Goal: Use online tool/utility: Utilize a website feature to perform a specific function

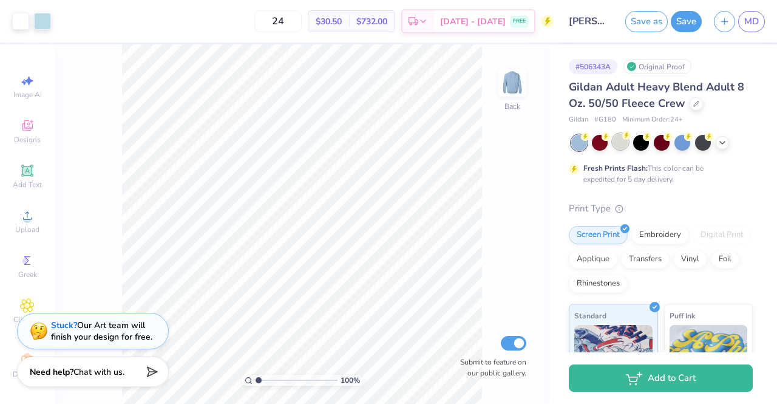
click at [619, 134] on div at bounding box center [620, 141] width 16 height 16
click at [49, 20] on div at bounding box center [42, 20] width 17 height 17
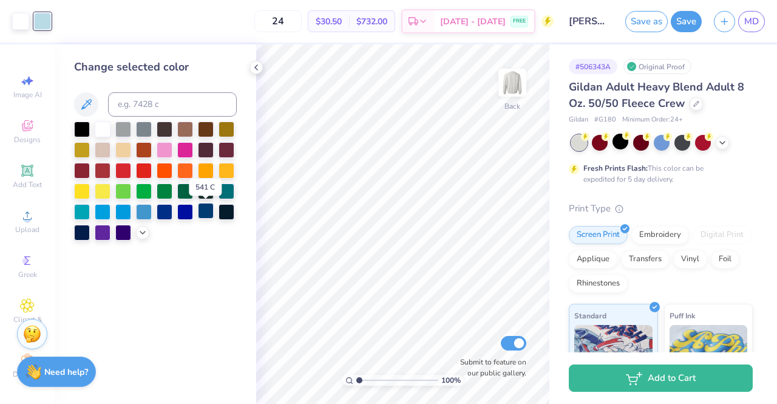
click at [200, 206] on div at bounding box center [206, 211] width 16 height 16
click at [226, 213] on div at bounding box center [226, 211] width 16 height 16
click at [146, 128] on div at bounding box center [144, 128] width 16 height 16
click at [142, 230] on icon at bounding box center [143, 231] width 10 height 10
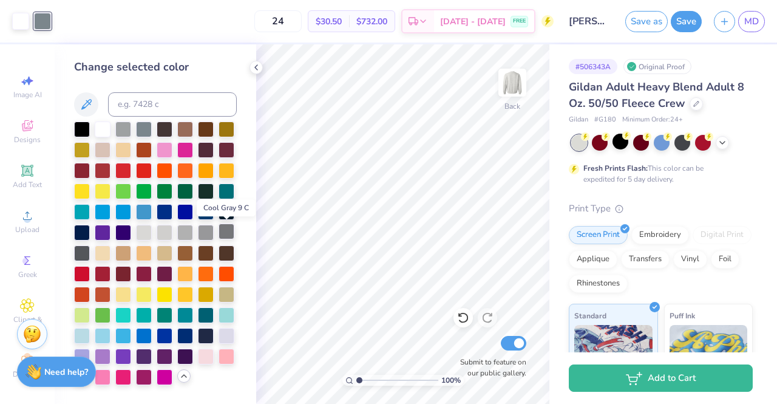
click at [225, 232] on div at bounding box center [226, 231] width 16 height 16
click at [203, 328] on div at bounding box center [206, 334] width 16 height 16
drag, startPoint x: 255, startPoint y: 65, endPoint x: 194, endPoint y: 217, distance: 163.4
click at [194, 217] on div at bounding box center [155, 252] width 163 height 263
click at [203, 211] on div at bounding box center [206, 211] width 16 height 16
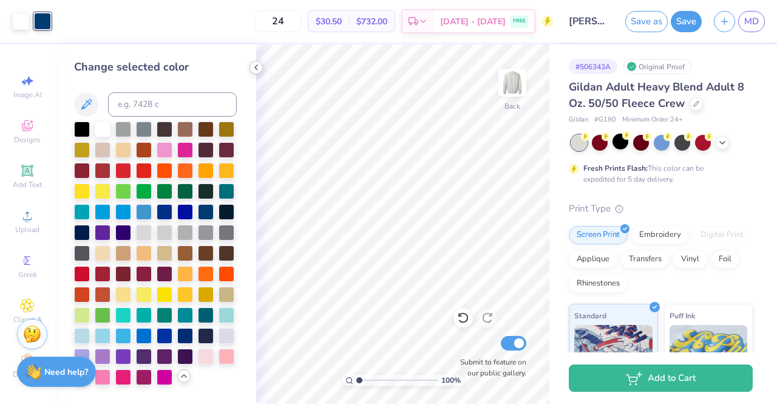
click at [254, 67] on icon at bounding box center [256, 68] width 10 height 10
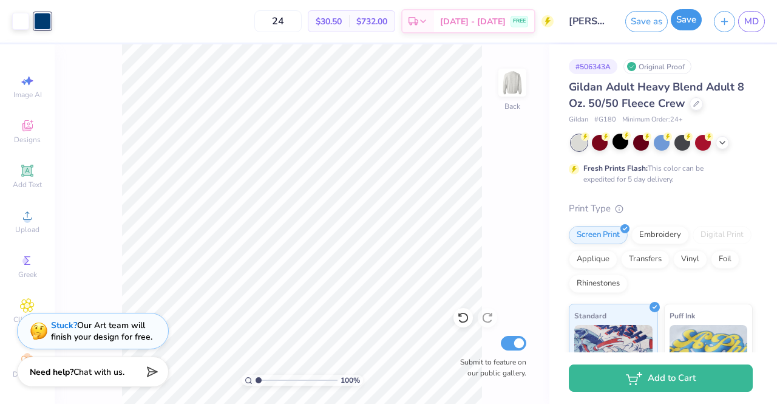
click at [694, 16] on button "Save" at bounding box center [686, 19] width 31 height 21
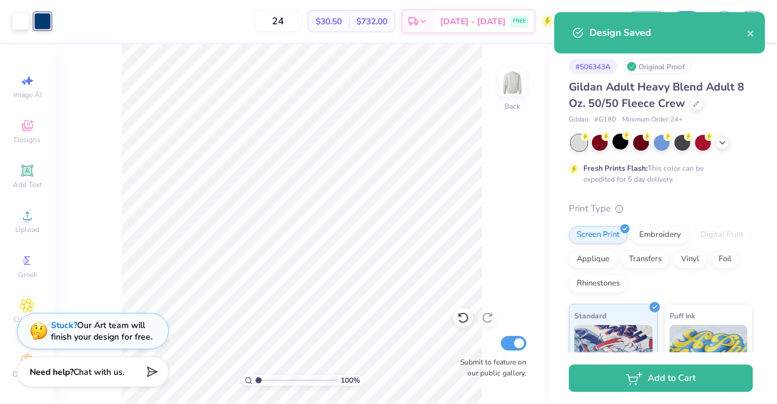
click at [745, 36] on div "Design Saved" at bounding box center [667, 32] width 157 height 15
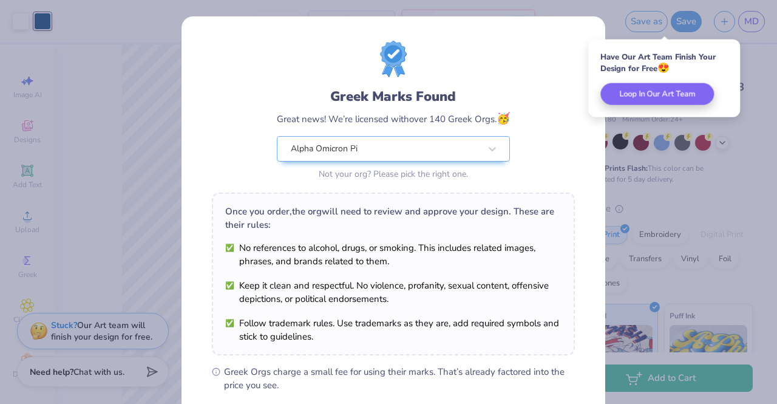
scroll to position [163, 0]
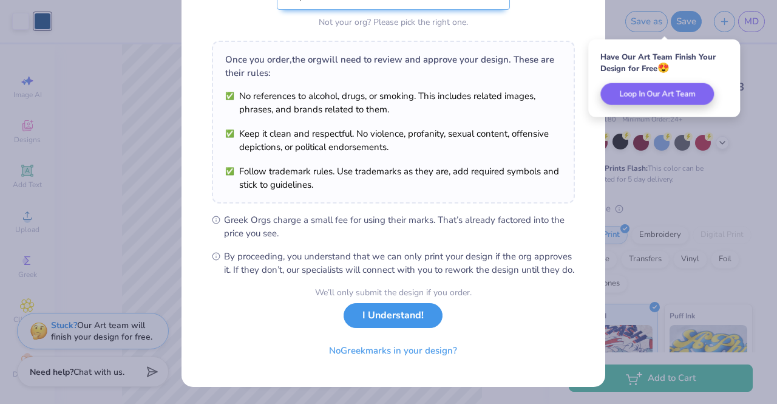
click at [365, 325] on button "I Understand!" at bounding box center [392, 315] width 99 height 25
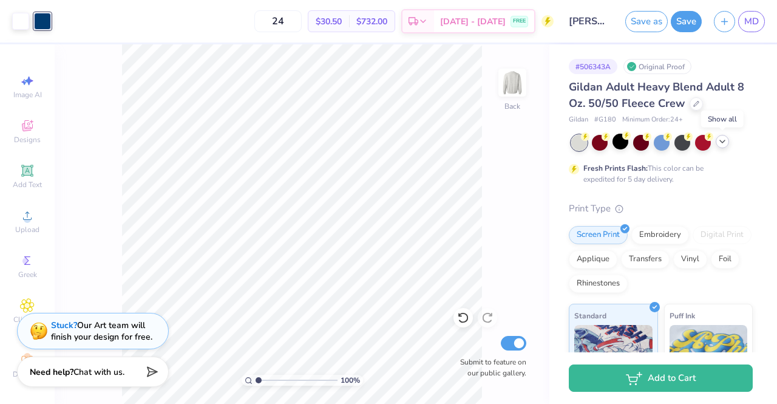
click at [726, 141] on icon at bounding box center [722, 142] width 10 height 10
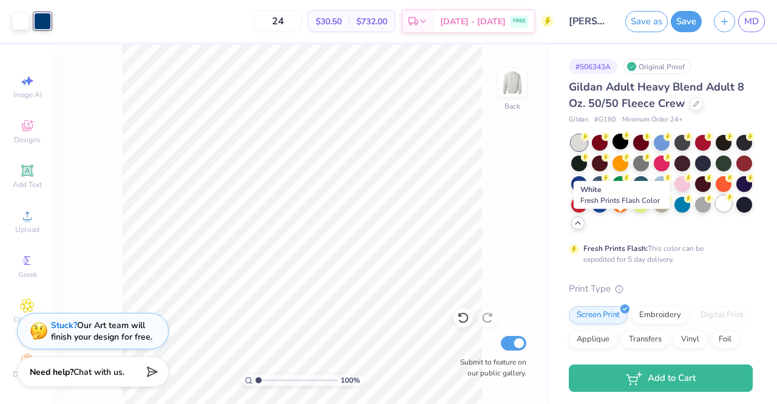
click at [715, 211] on div at bounding box center [723, 203] width 16 height 16
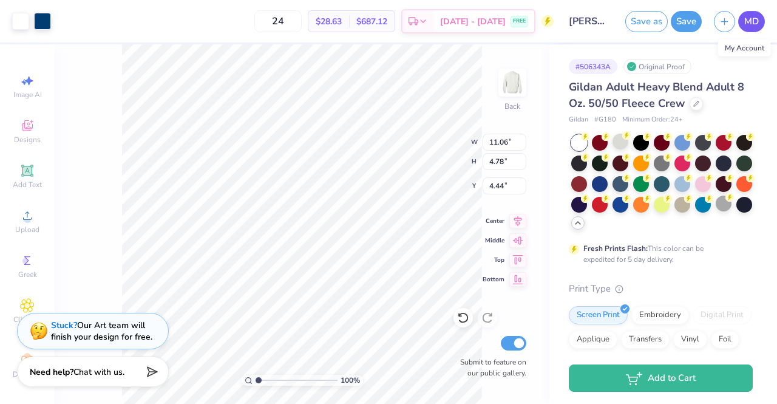
click at [746, 18] on span "MD" at bounding box center [751, 22] width 15 height 14
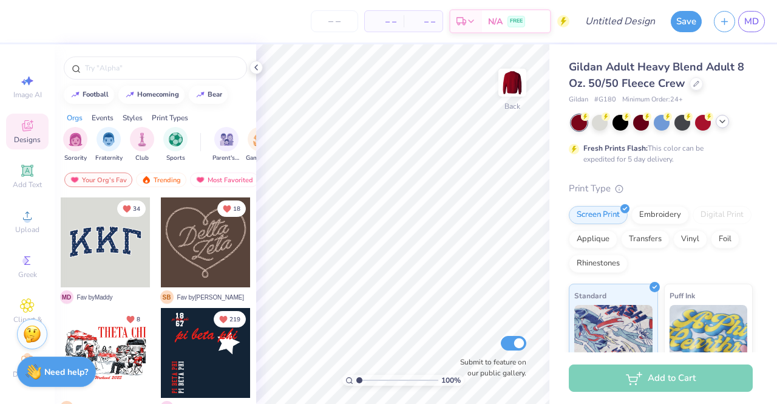
click at [722, 123] on icon at bounding box center [722, 122] width 10 height 10
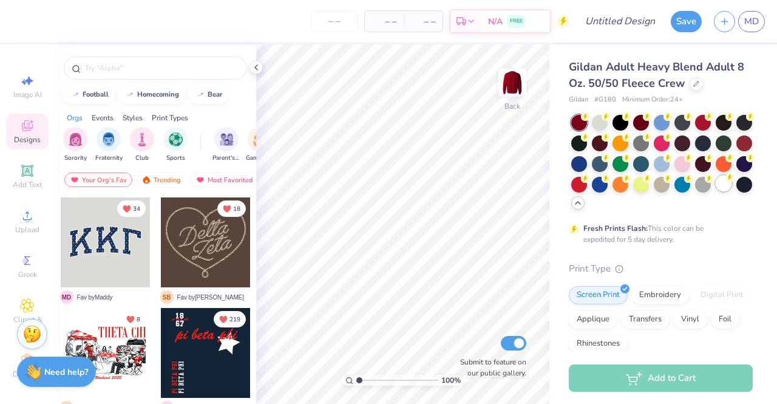
click at [715, 191] on div at bounding box center [723, 183] width 16 height 16
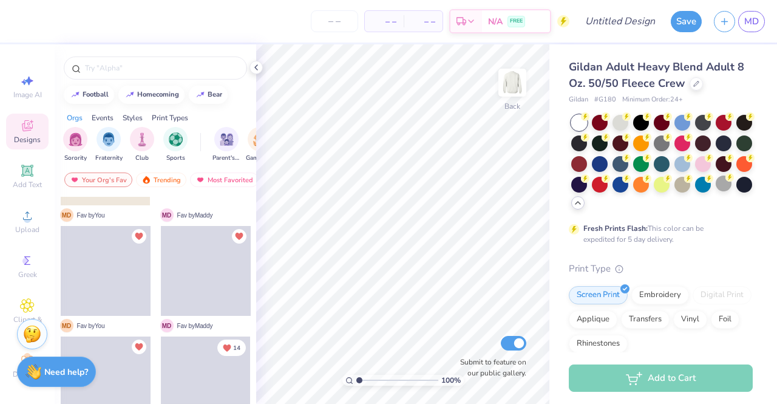
scroll to position [966, 0]
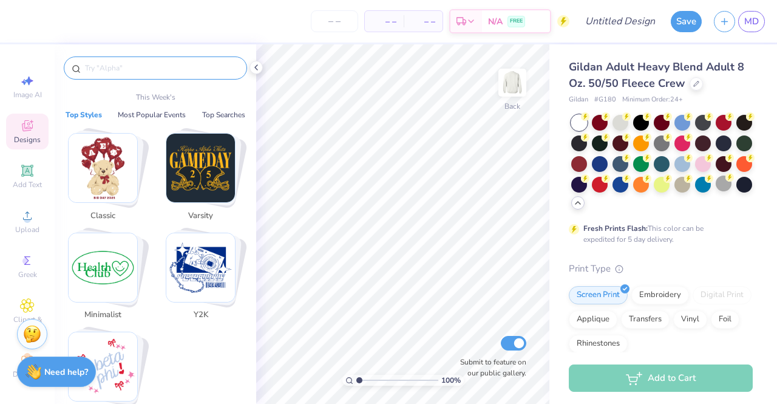
click at [137, 72] on input "text" at bounding box center [161, 68] width 155 height 12
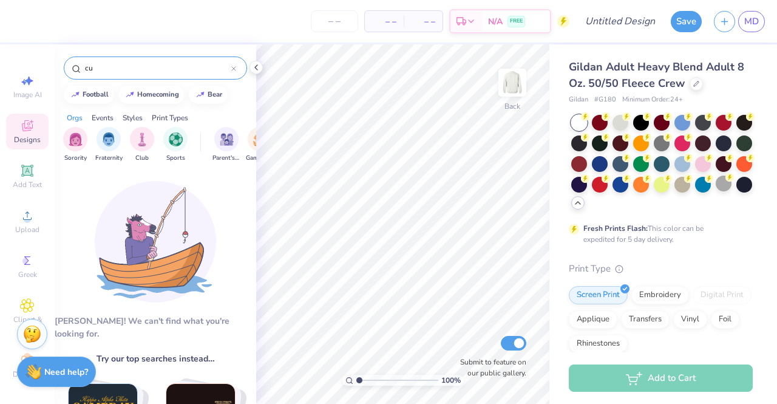
type input "c"
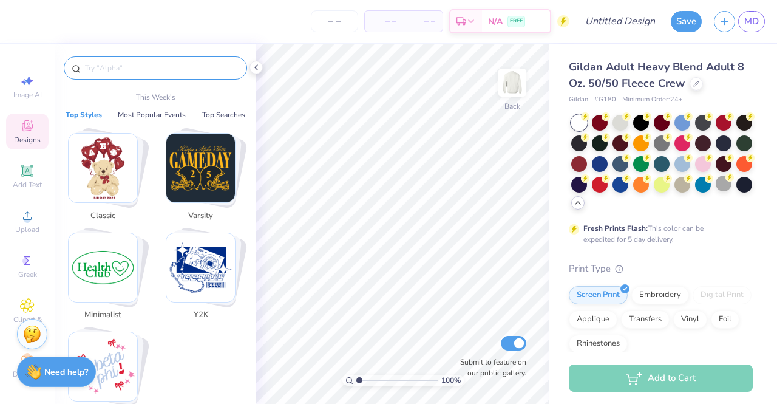
click at [126, 251] on img "Stack Card Button Minimalist" at bounding box center [103, 267] width 69 height 69
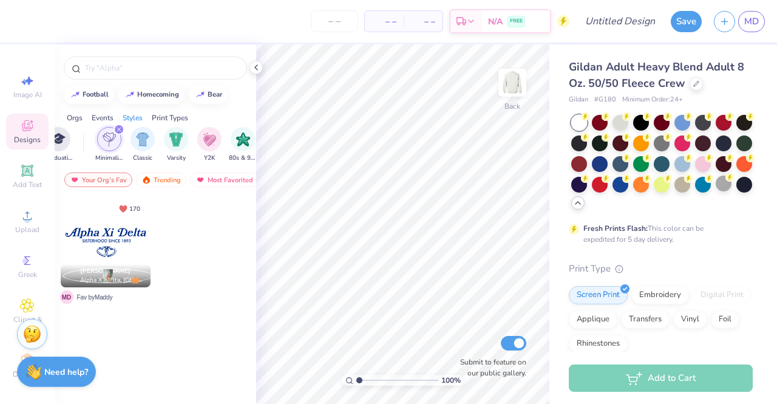
scroll to position [0, 636]
click at [87, 130] on div "filter for Minimalist" at bounding box center [84, 129] width 11 height 11
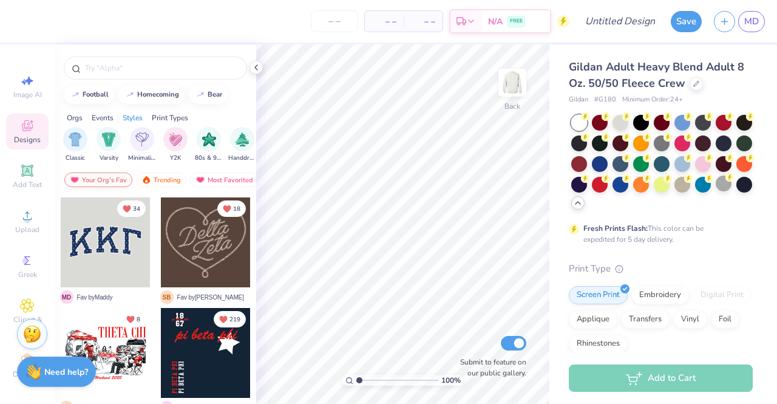
click at [114, 174] on div "Your Org's Fav" at bounding box center [98, 179] width 68 height 15
click at [154, 179] on div "Trending" at bounding box center [161, 179] width 50 height 15
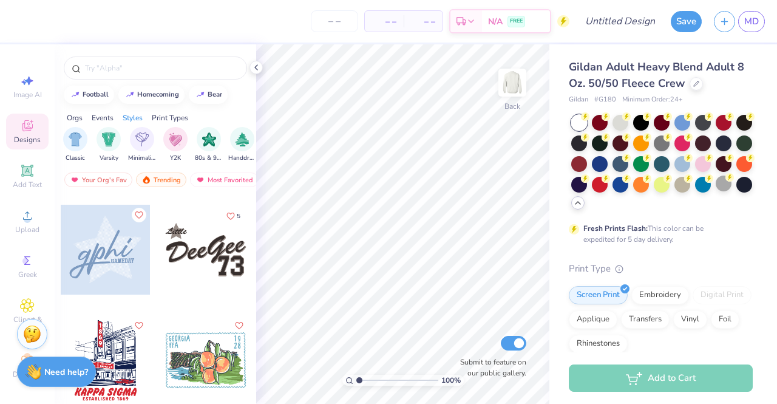
scroll to position [6287, 0]
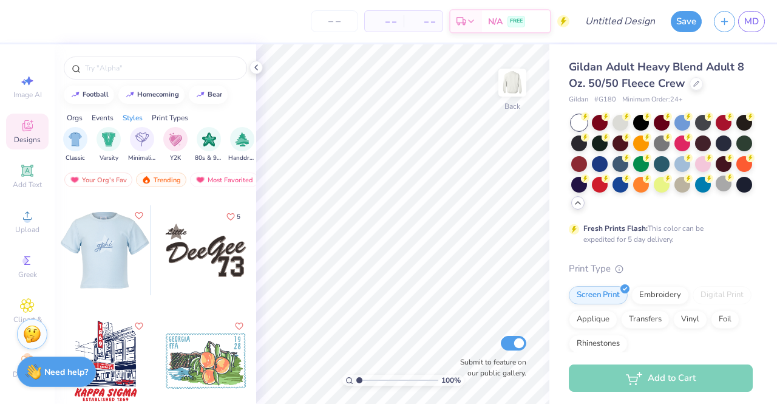
click at [127, 245] on div at bounding box center [105, 250] width 90 height 90
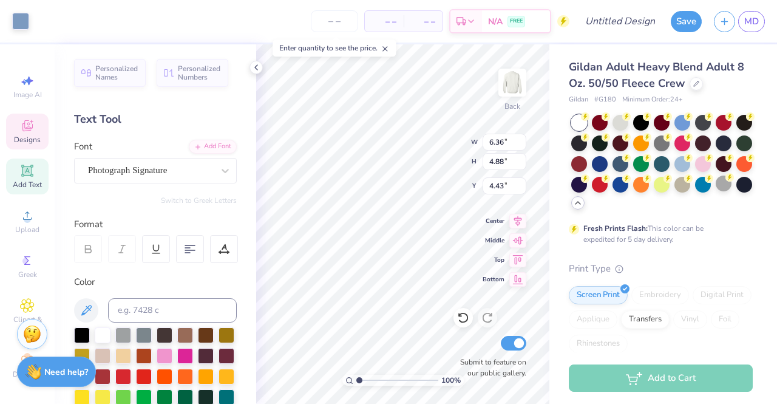
scroll to position [10, 1]
type textarea "AlphaO"
type input "2.30"
type input "0.50"
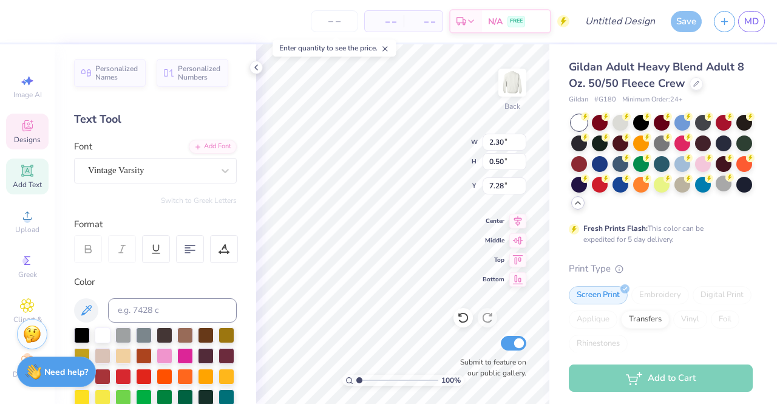
type input "7.28"
type input "8.22"
type input "15.15"
type input "5.77"
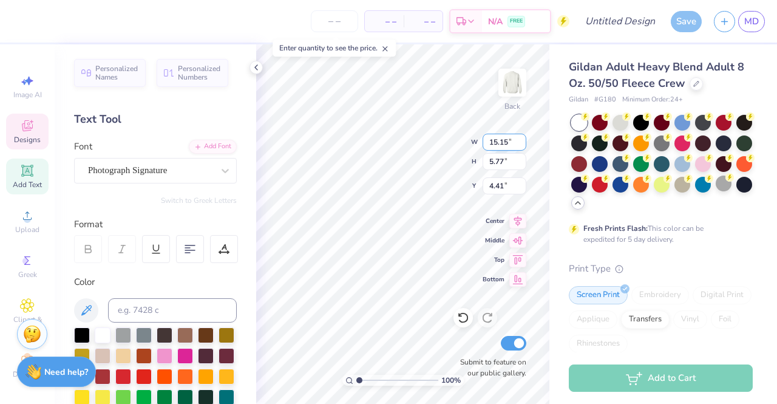
type input "4.45"
type input "13.69"
type input "5.21"
type input "4.27"
type input "10.86"
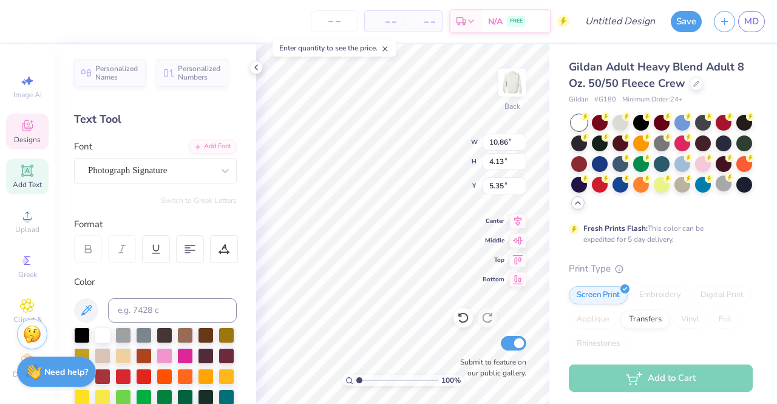
type input "4.13"
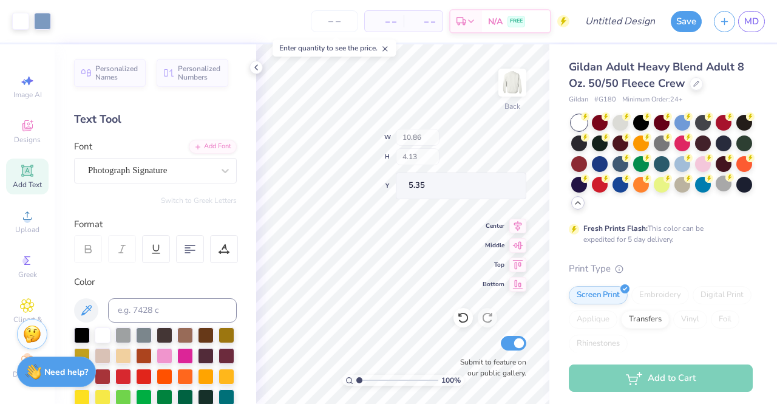
type input "4.58"
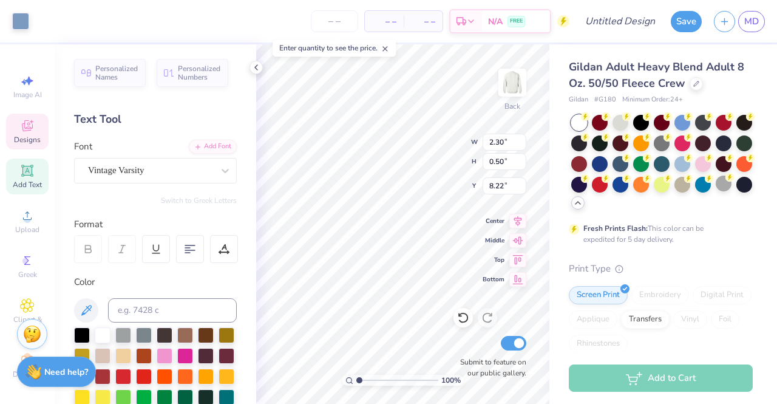
type input "2.30"
type input "0.50"
type input "8.22"
type input "6.90"
type input "6.76"
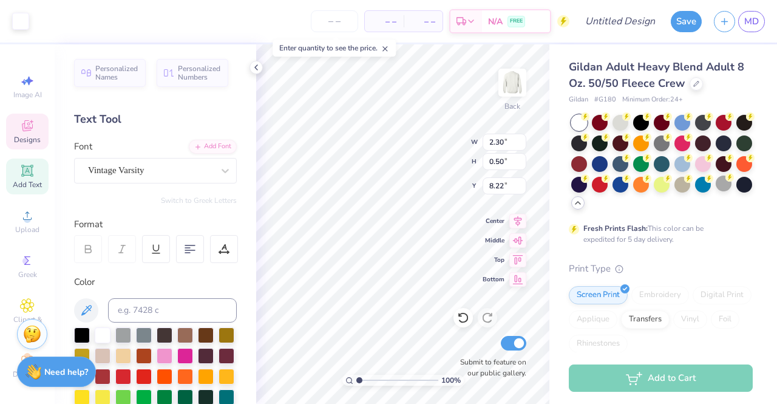
type input "3.00"
type input "2.30"
type input "0.50"
type input "7.54"
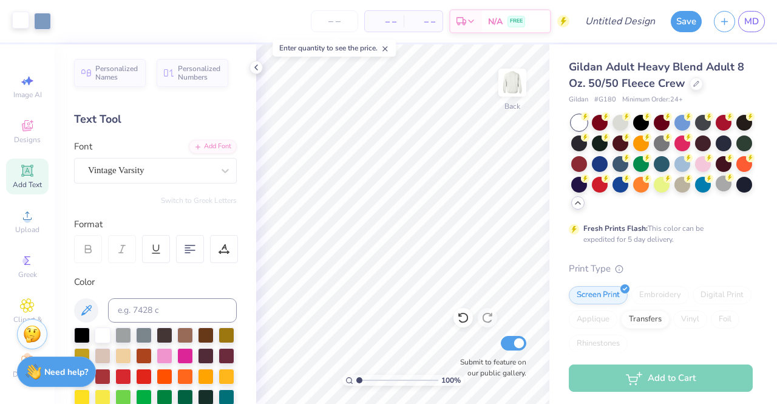
click at [25, 21] on div at bounding box center [20, 20] width 17 height 17
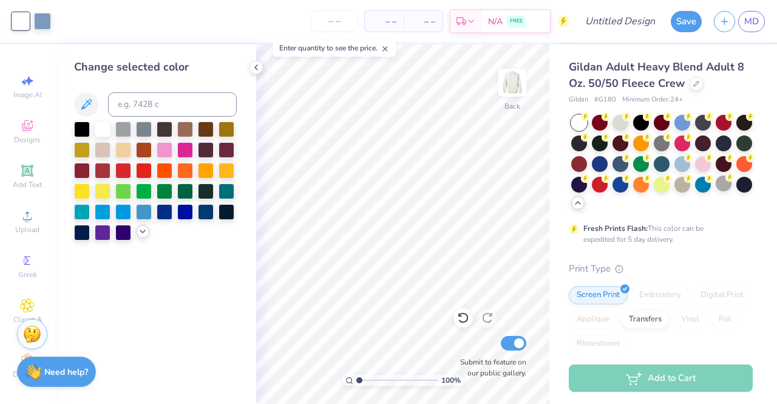
click at [144, 235] on icon at bounding box center [143, 231] width 10 height 10
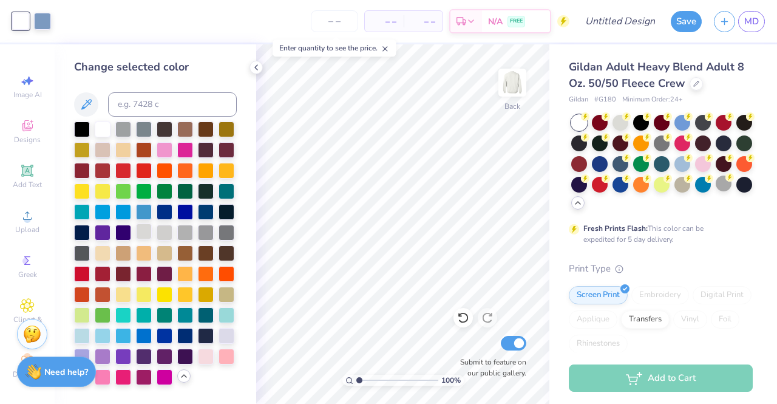
click at [140, 229] on div at bounding box center [144, 231] width 16 height 16
click at [157, 234] on div at bounding box center [165, 231] width 16 height 16
click at [49, 22] on div at bounding box center [42, 20] width 17 height 17
click at [146, 129] on div at bounding box center [144, 128] width 16 height 16
click at [80, 123] on div at bounding box center [82, 128] width 16 height 16
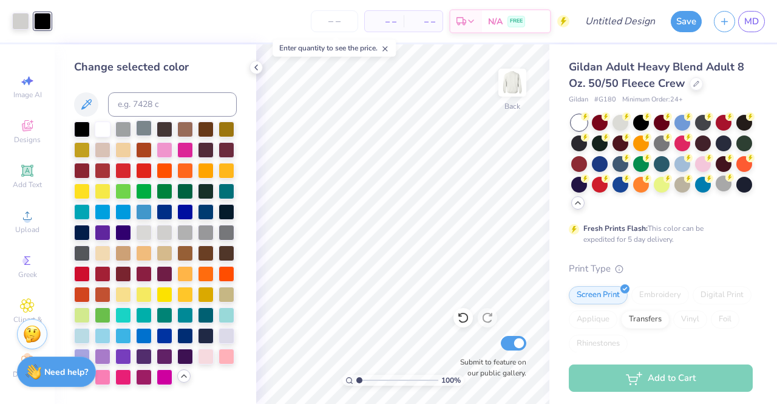
click at [146, 127] on div at bounding box center [144, 128] width 16 height 16
click at [228, 230] on div at bounding box center [226, 231] width 16 height 16
click at [85, 252] on div at bounding box center [82, 252] width 16 height 16
click at [85, 249] on div at bounding box center [82, 252] width 16 height 16
click at [29, 18] on div at bounding box center [20, 20] width 17 height 17
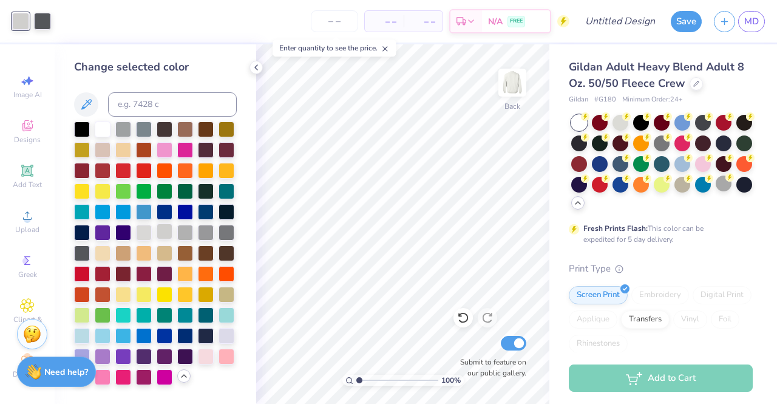
click at [160, 231] on div at bounding box center [165, 231] width 16 height 16
